Goal: Task Accomplishment & Management: Use online tool/utility

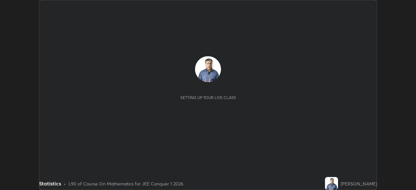
scroll to position [190, 416]
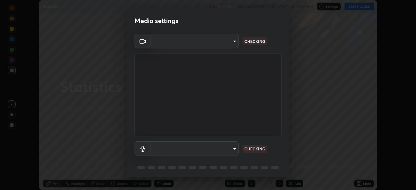
type input "9c5db0e3d6bf80210af106929d999d9f929c5ea5bbb961195660b7f823e2c793"
type input "22c1d869aecfd3d36f0147c418b968e6b54a0c83415733e916fccb1600945d69"
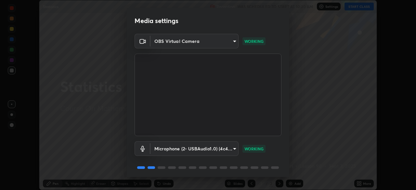
scroll to position [23, 0]
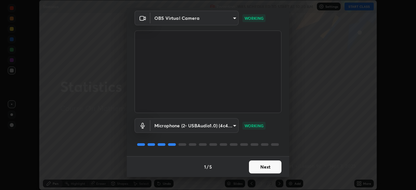
click at [258, 167] on button "Next" at bounding box center [265, 167] width 33 height 13
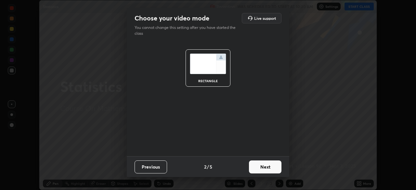
click at [259, 167] on button "Next" at bounding box center [265, 167] width 33 height 13
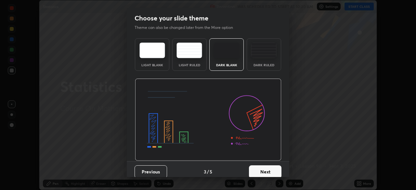
scroll to position [5, 0]
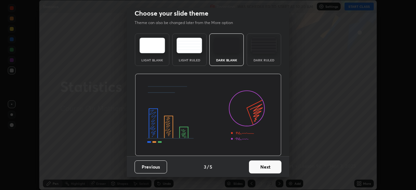
click at [262, 164] on button "Next" at bounding box center [265, 167] width 33 height 13
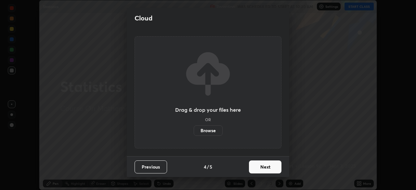
scroll to position [0, 0]
click at [262, 168] on button "Next" at bounding box center [265, 167] width 33 height 13
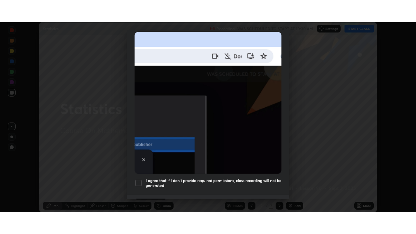
scroll to position [156, 0]
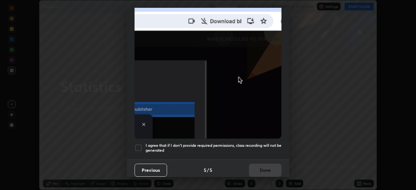
click at [179, 148] on h5 "I agree that if I don't provide required permissions, class recording will not …" at bounding box center [214, 148] width 136 height 10
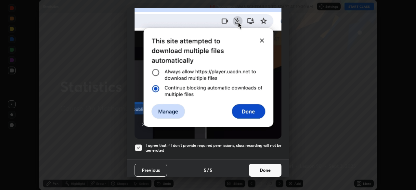
click at [260, 169] on button "Done" at bounding box center [265, 170] width 33 height 13
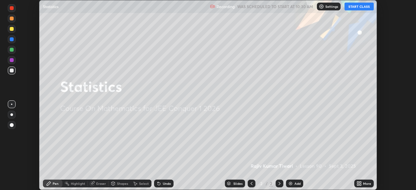
click at [361, 185] on icon at bounding box center [361, 185] width 2 height 2
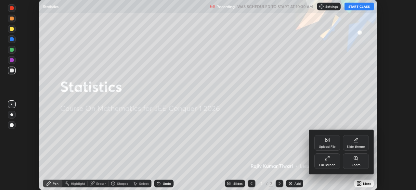
click at [331, 162] on div "Full screen" at bounding box center [328, 162] width 26 height 16
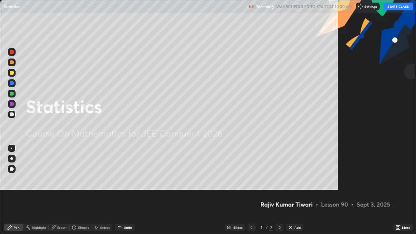
scroll to position [234, 416]
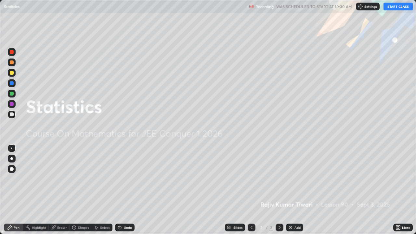
click at [395, 9] on button "START CLASS" at bounding box center [398, 7] width 29 height 8
click at [297, 190] on div "Add" at bounding box center [298, 227] width 6 height 3
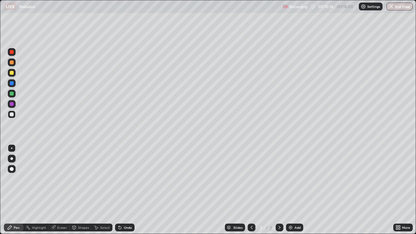
click at [58, 190] on div "Eraser" at bounding box center [62, 227] width 10 height 3
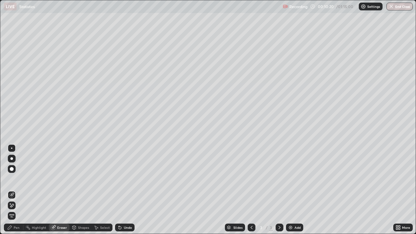
click at [15, 190] on div "Pen" at bounding box center [17, 227] width 6 height 3
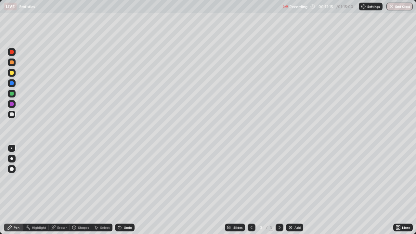
click at [12, 73] on div at bounding box center [12, 73] width 4 height 4
click at [294, 190] on div "Add" at bounding box center [294, 228] width 17 height 8
click at [13, 115] on div at bounding box center [12, 115] width 4 height 4
click at [293, 190] on div "Add" at bounding box center [294, 228] width 17 height 8
click at [12, 73] on div at bounding box center [12, 73] width 4 height 4
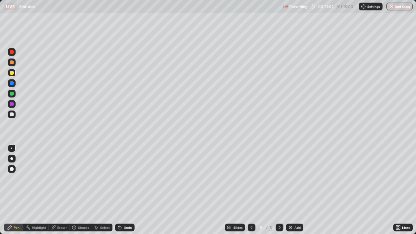
click at [11, 116] on div at bounding box center [12, 115] width 4 height 4
click at [121, 190] on icon at bounding box center [119, 227] width 5 height 5
click at [125, 190] on div "Undo" at bounding box center [128, 227] width 8 height 3
click at [129, 190] on div "Undo" at bounding box center [125, 228] width 20 height 8
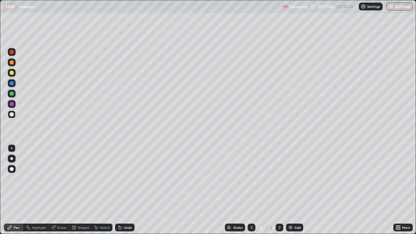
click at [129, 190] on div "Undo" at bounding box center [125, 228] width 20 height 8
click at [11, 73] on div at bounding box center [12, 73] width 4 height 4
click at [294, 190] on div "Add" at bounding box center [294, 228] width 17 height 8
click at [12, 115] on div at bounding box center [12, 115] width 4 height 4
click at [294, 190] on div "Add" at bounding box center [294, 228] width 17 height 8
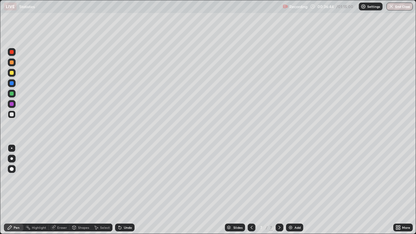
click at [11, 73] on div at bounding box center [12, 73] width 4 height 4
click at [12, 116] on div at bounding box center [12, 115] width 4 height 4
click at [15, 95] on div at bounding box center [12, 94] width 8 height 8
click at [296, 190] on div "Add" at bounding box center [298, 227] width 6 height 3
click at [13, 73] on div at bounding box center [12, 73] width 4 height 4
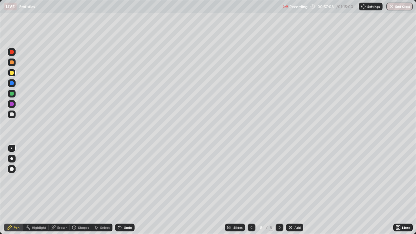
click at [12, 113] on div at bounding box center [12, 115] width 4 height 4
click at [12, 74] on div at bounding box center [12, 73] width 4 height 4
click at [11, 95] on div at bounding box center [12, 94] width 4 height 4
click at [295, 190] on div "Add" at bounding box center [294, 228] width 17 height 8
click at [11, 73] on div at bounding box center [12, 73] width 4 height 4
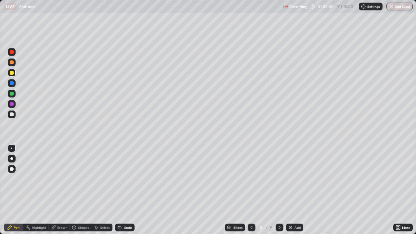
click at [14, 117] on div at bounding box center [12, 115] width 8 height 8
click at [12, 94] on div at bounding box center [12, 94] width 4 height 4
click at [404, 7] on button "End Class" at bounding box center [400, 7] width 26 height 8
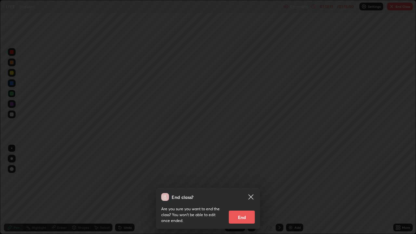
click at [246, 190] on button "End" at bounding box center [242, 217] width 26 height 13
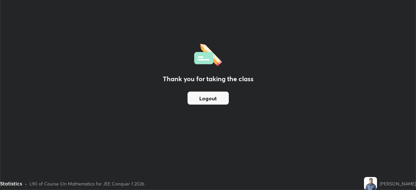
scroll to position [32345, 32119]
